Goal: Navigation & Orientation: Locate item on page

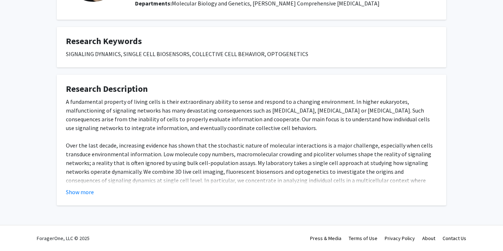
scroll to position [93, 0]
click at [82, 187] on fg-read-more "A fundamental property of living cells is their extraordinary ability to sense …" at bounding box center [251, 147] width 371 height 99
click at [82, 195] on button "Show more" at bounding box center [80, 192] width 28 height 9
